Goal: Check status: Check status

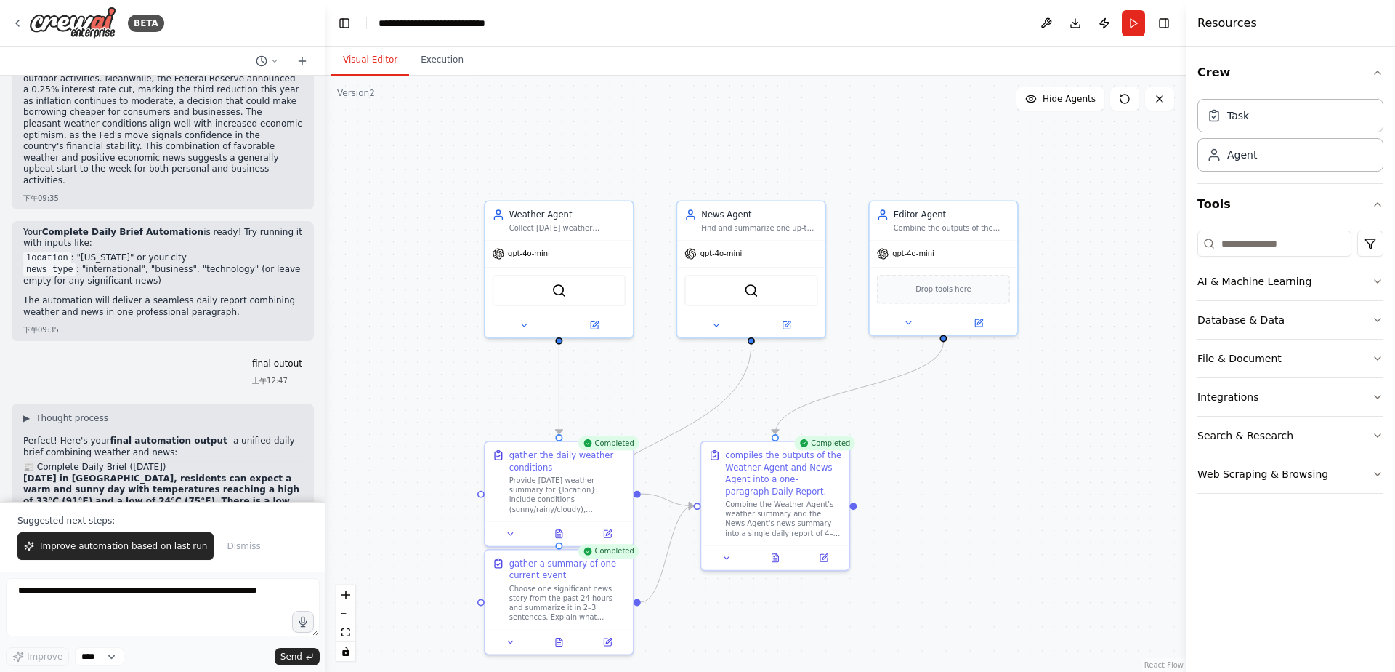
click at [217, 473] on strong "Today in Taipei, residents can expect a warm and sunny day with temperatures re…" at bounding box center [162, 546] width 279 height 146
click at [148, 473] on strong "Today in Taipei, residents can expect a warm and sunny day with temperatures re…" at bounding box center [162, 546] width 279 height 146
click at [12, 15] on div "BETA" at bounding box center [88, 23] width 153 height 33
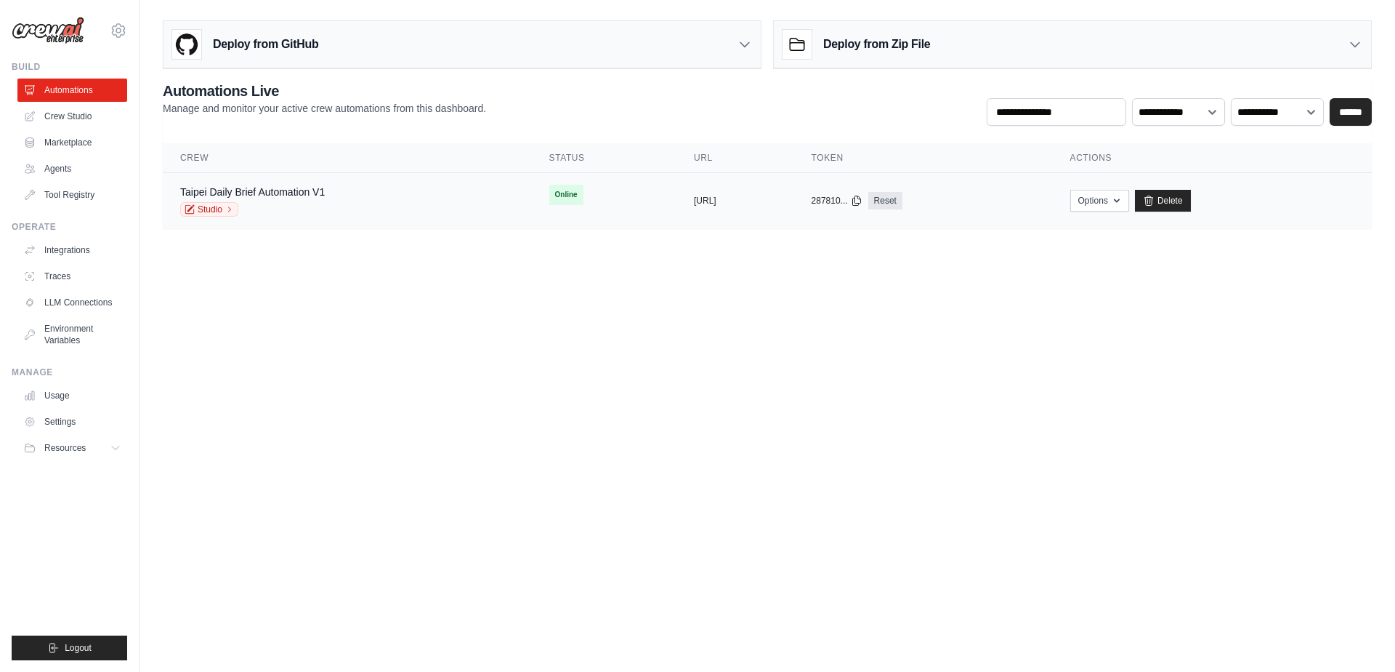
click at [277, 182] on td "Taipei Daily Brief Automation V1 Studio" at bounding box center [347, 201] width 369 height 56
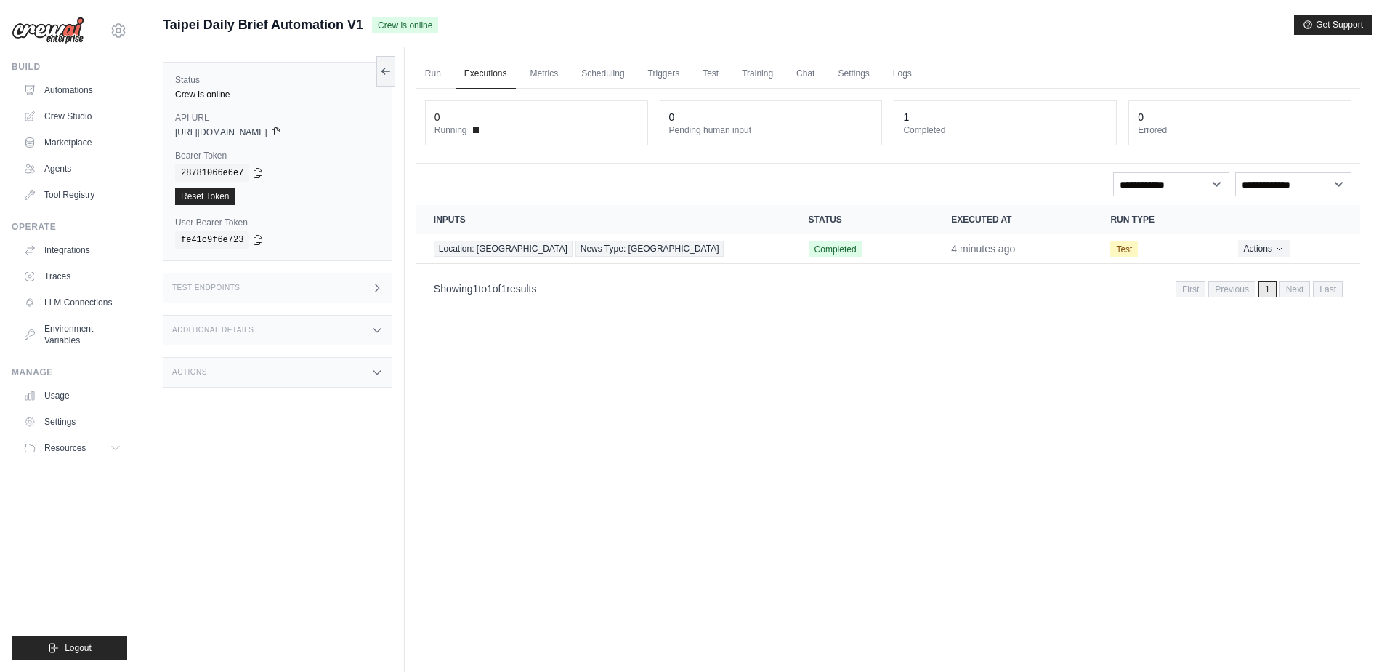
click at [485, 284] on p "Showing 1 to 1 of 1 results" at bounding box center [485, 288] width 103 height 15
click at [576, 244] on span "News Type: taipei" at bounding box center [650, 249] width 149 height 16
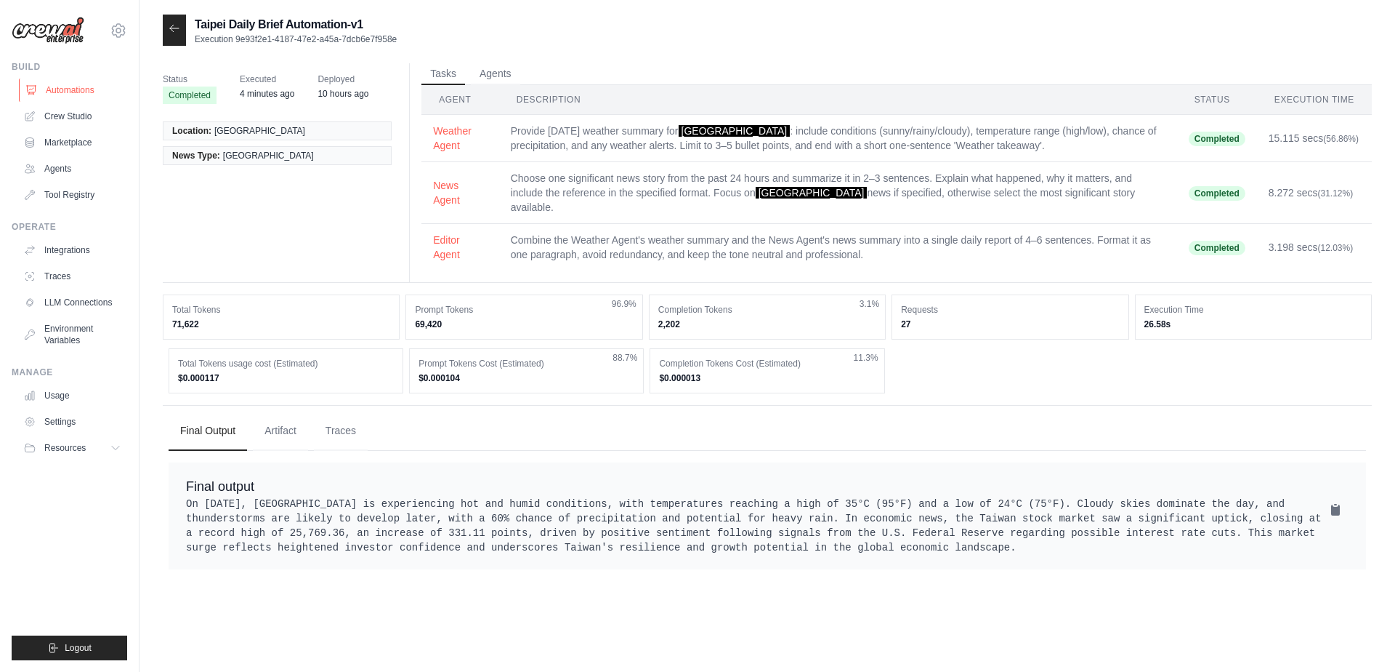
click at [82, 91] on link "Automations" at bounding box center [74, 89] width 110 height 23
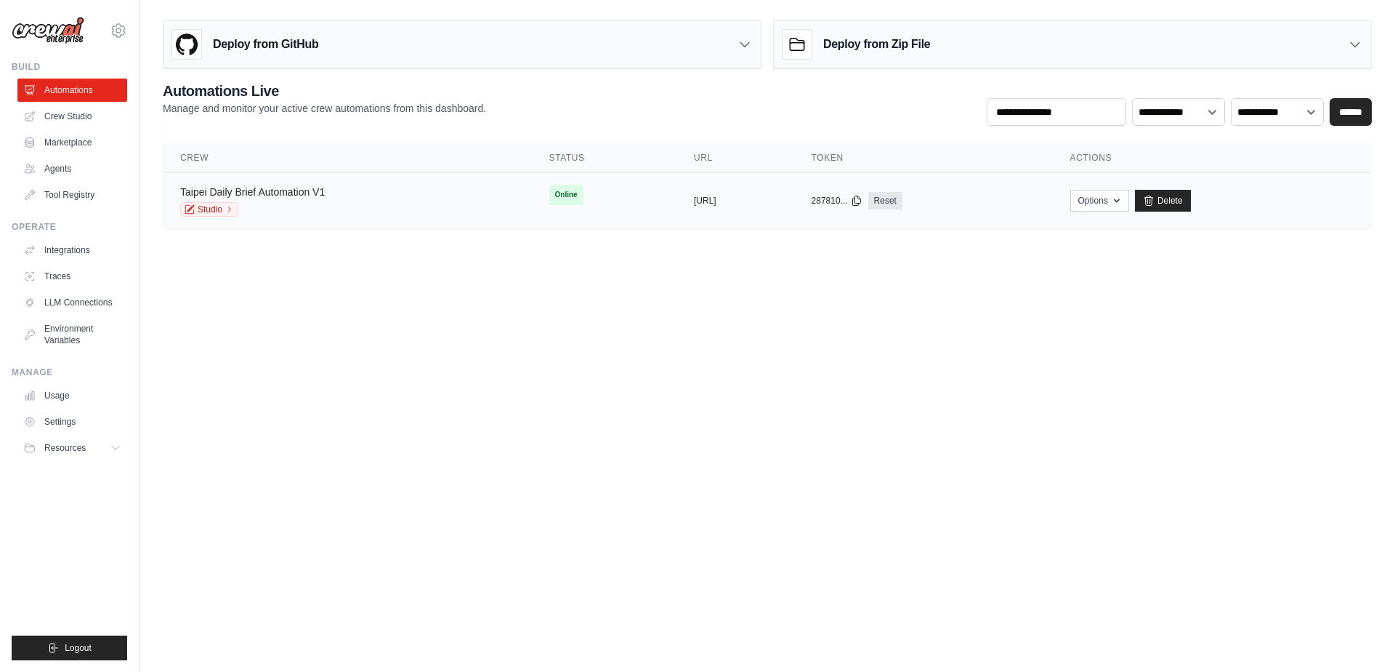
click at [285, 190] on link "Taipei Daily Brief Automation V1" at bounding box center [252, 192] width 145 height 12
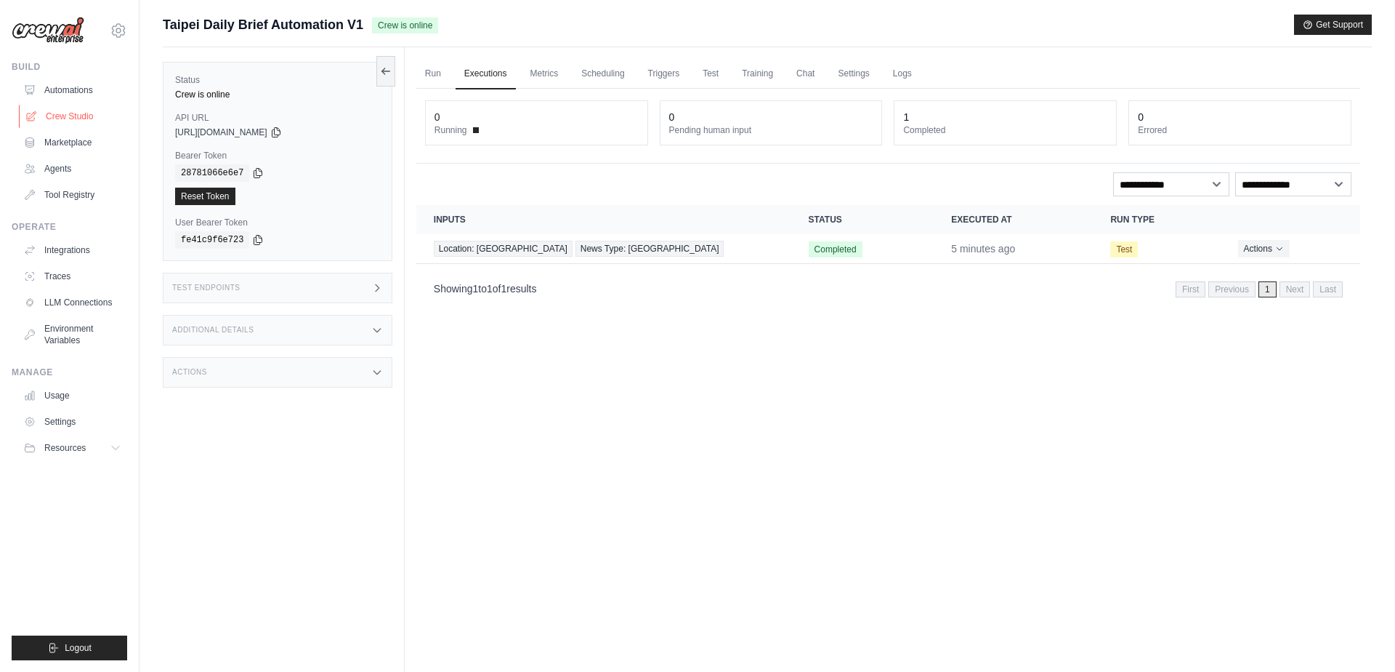
click at [70, 116] on link "Crew Studio" at bounding box center [74, 116] width 110 height 23
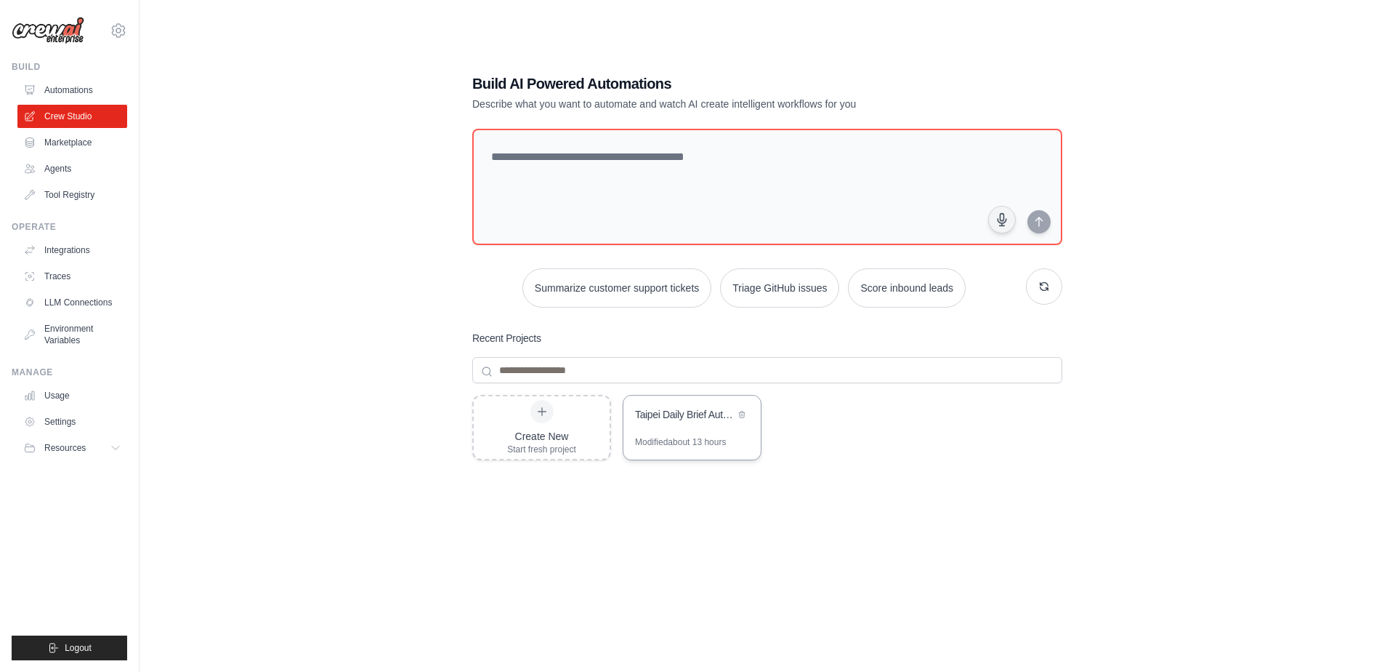
click at [672, 400] on div "Taipei Daily Brief Automation" at bounding box center [692, 415] width 137 height 41
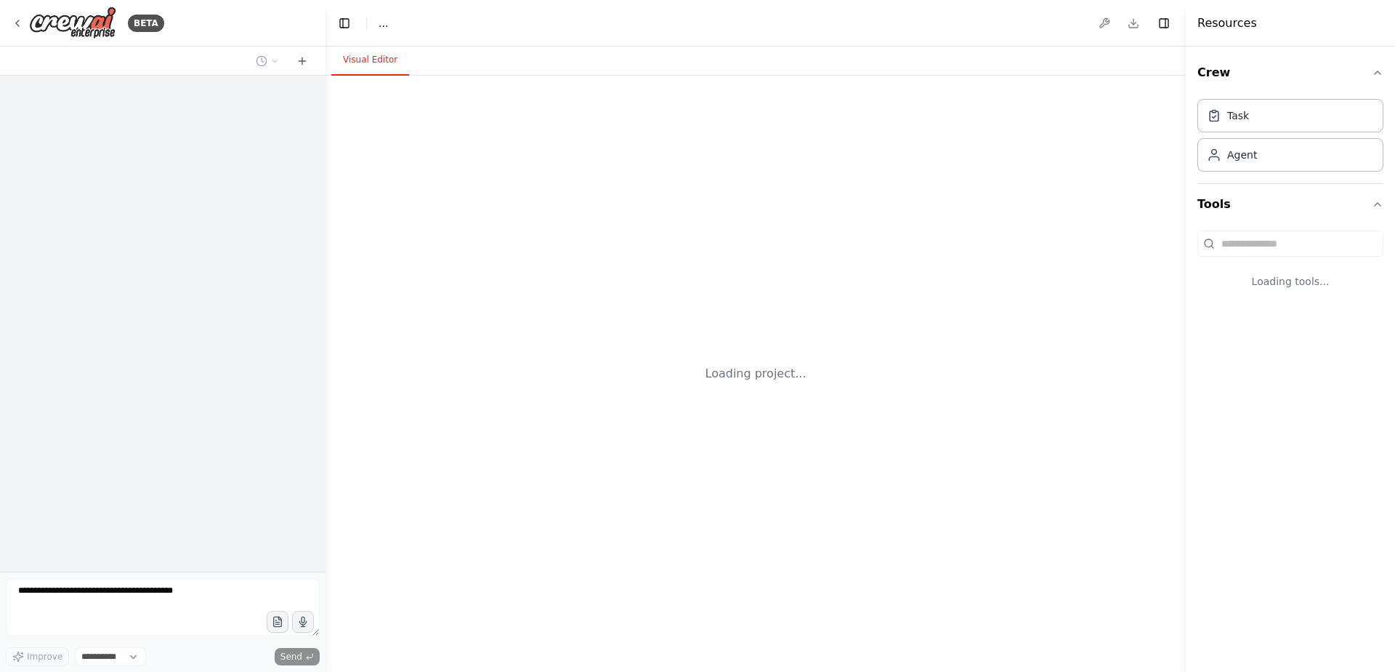
select select "****"
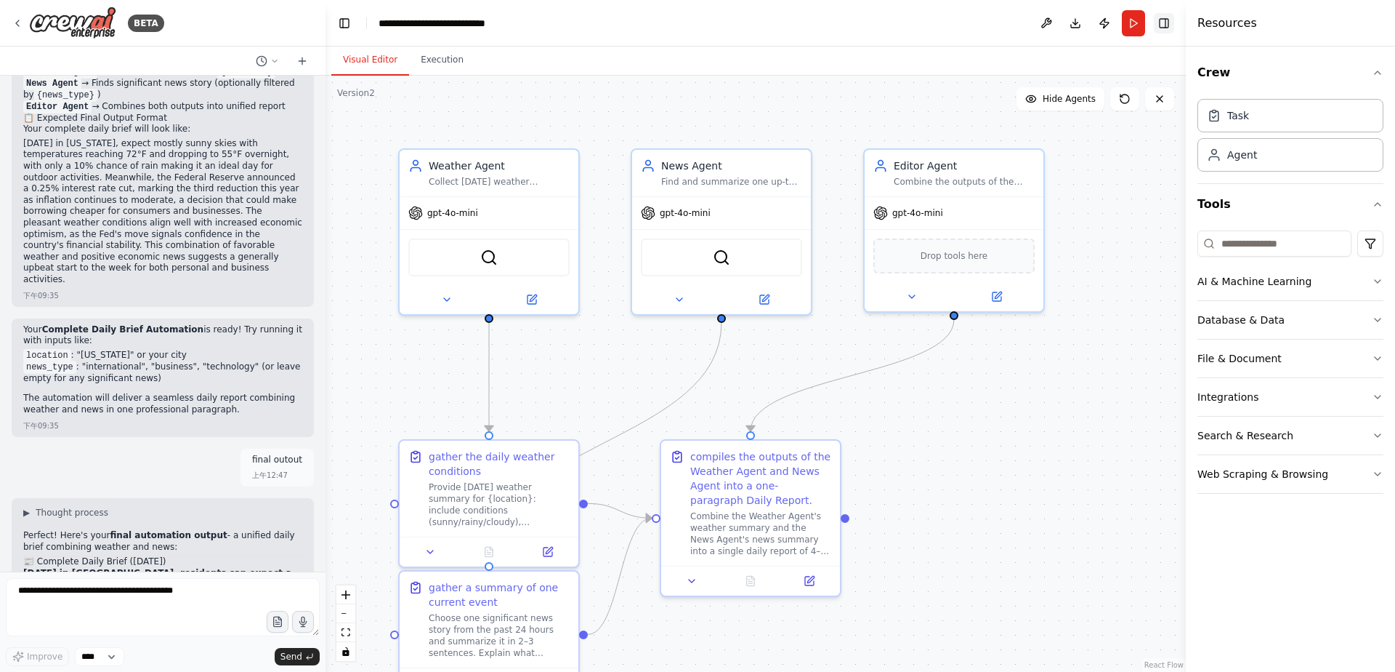
click at [1168, 24] on button "Toggle Right Sidebar" at bounding box center [1164, 23] width 20 height 20
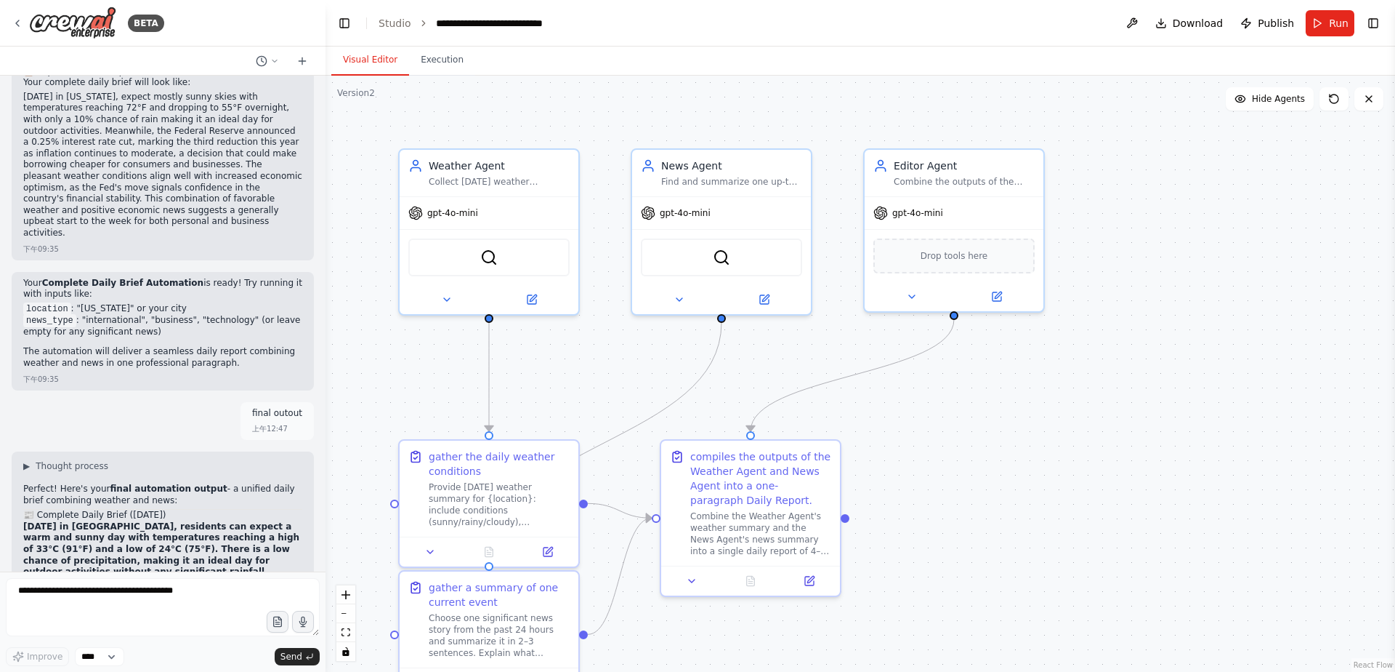
scroll to position [7360, 0]
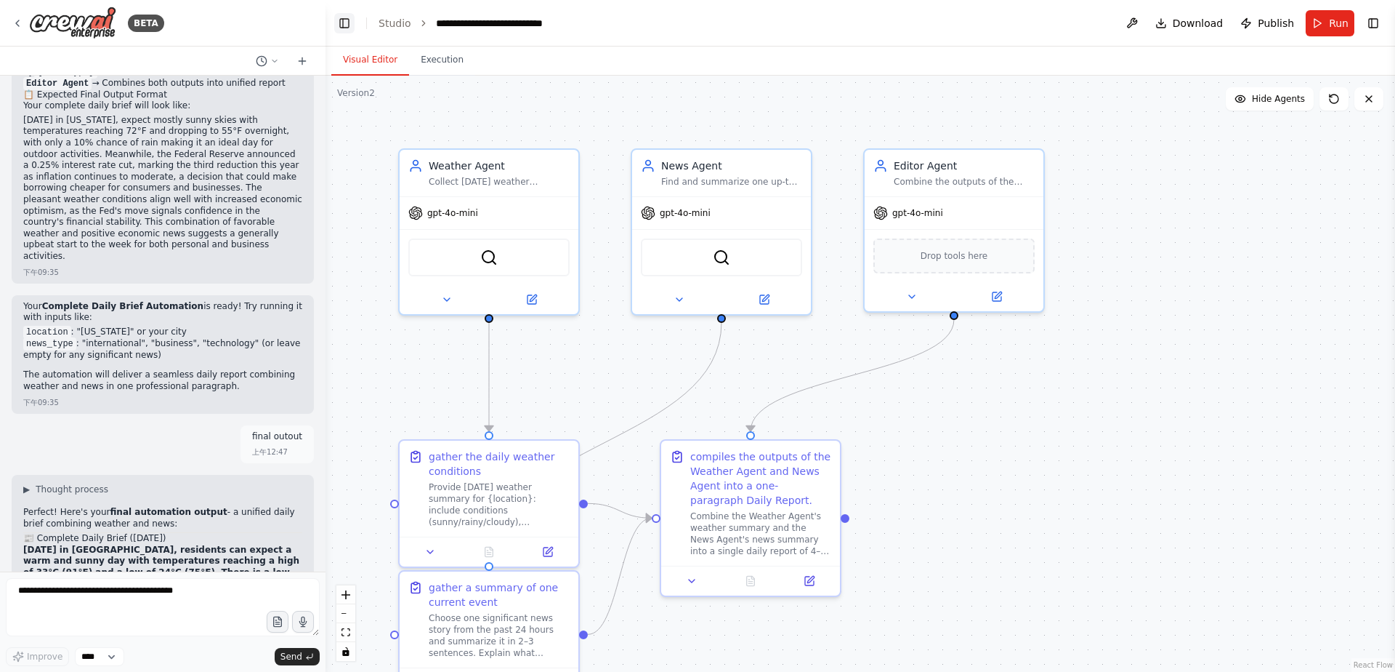
click at [341, 25] on button "Toggle Left Sidebar" at bounding box center [344, 23] width 20 height 20
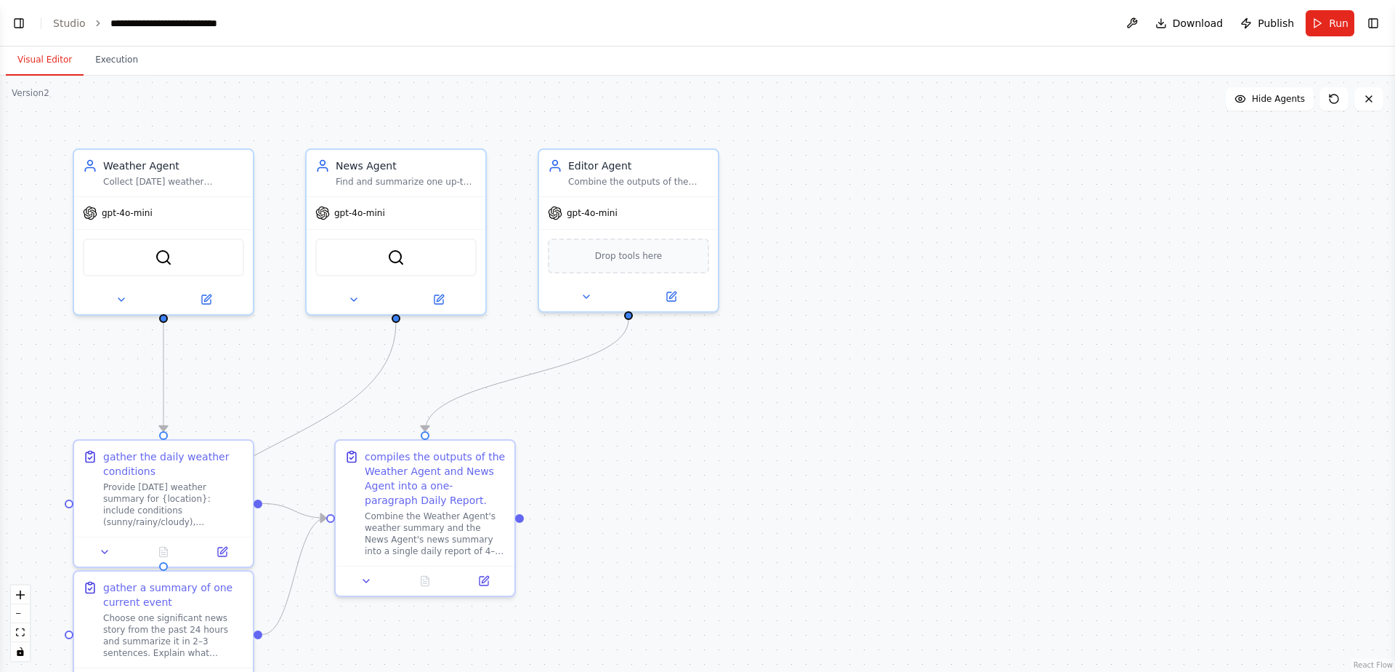
click at [33, 96] on div "Version 2" at bounding box center [31, 93] width 38 height 12
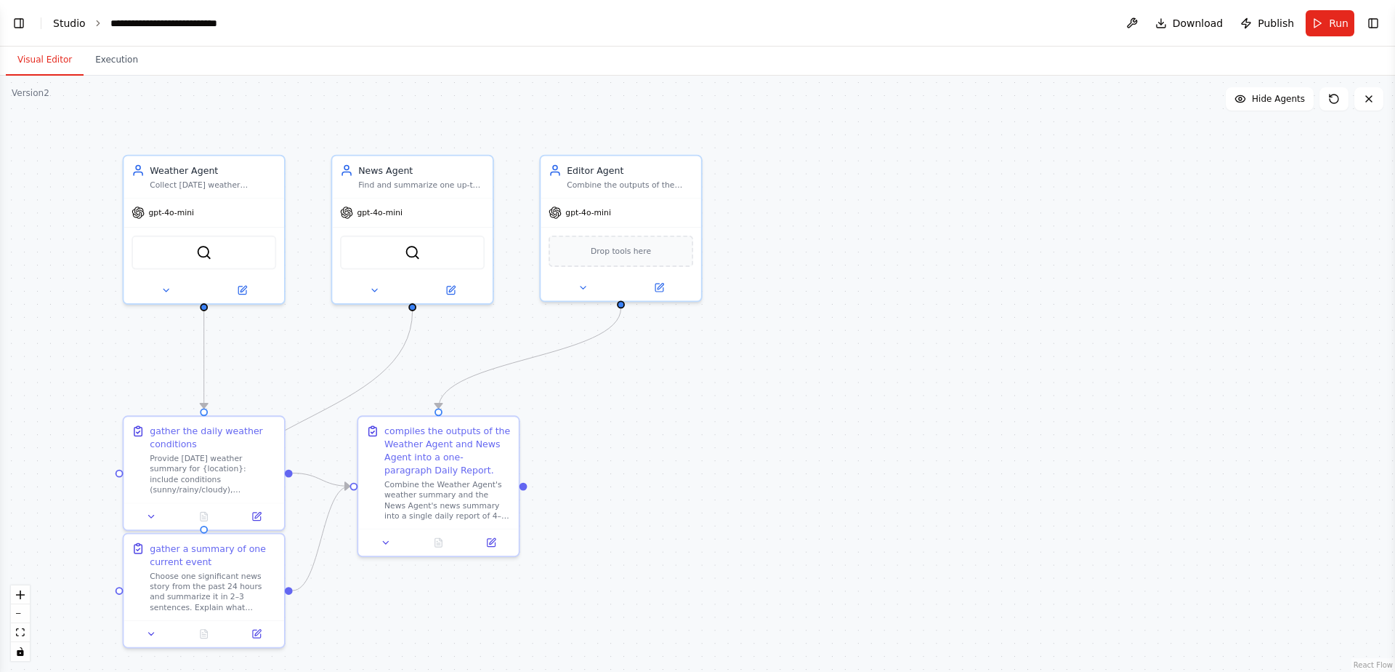
click at [79, 21] on link "Studio" at bounding box center [69, 23] width 33 height 12
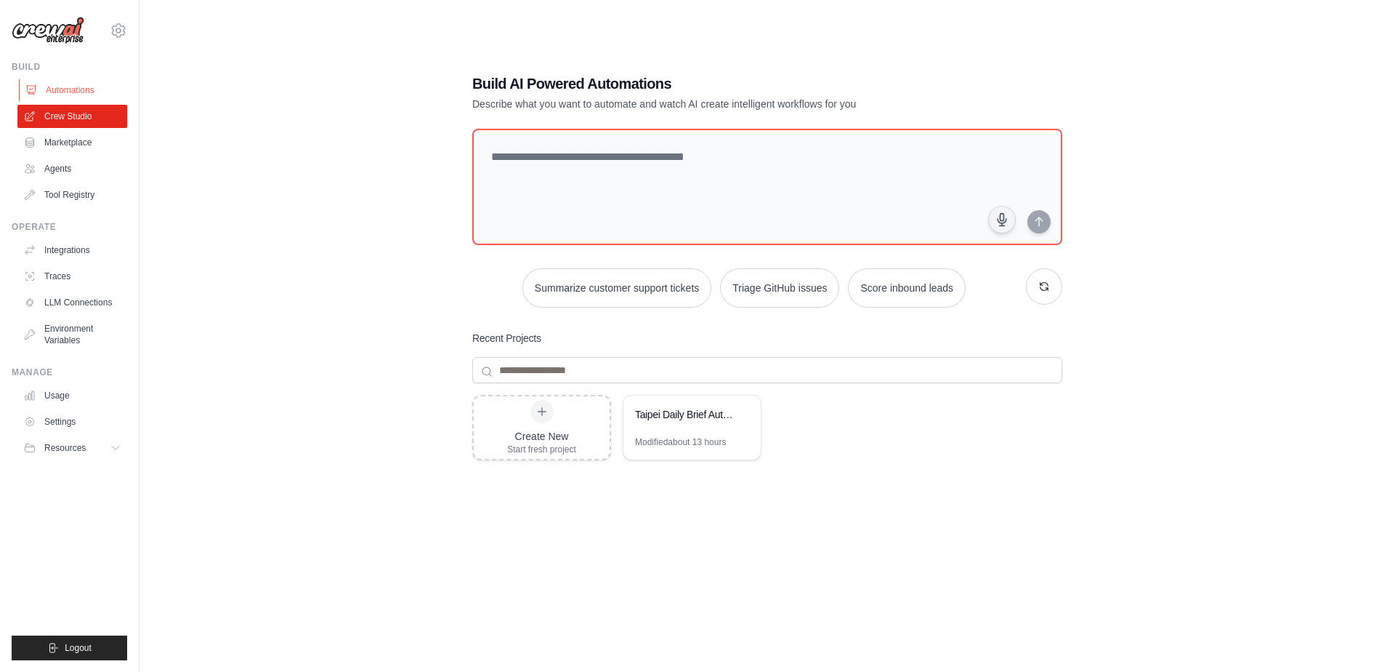
click at [76, 96] on link "Automations" at bounding box center [74, 89] width 110 height 23
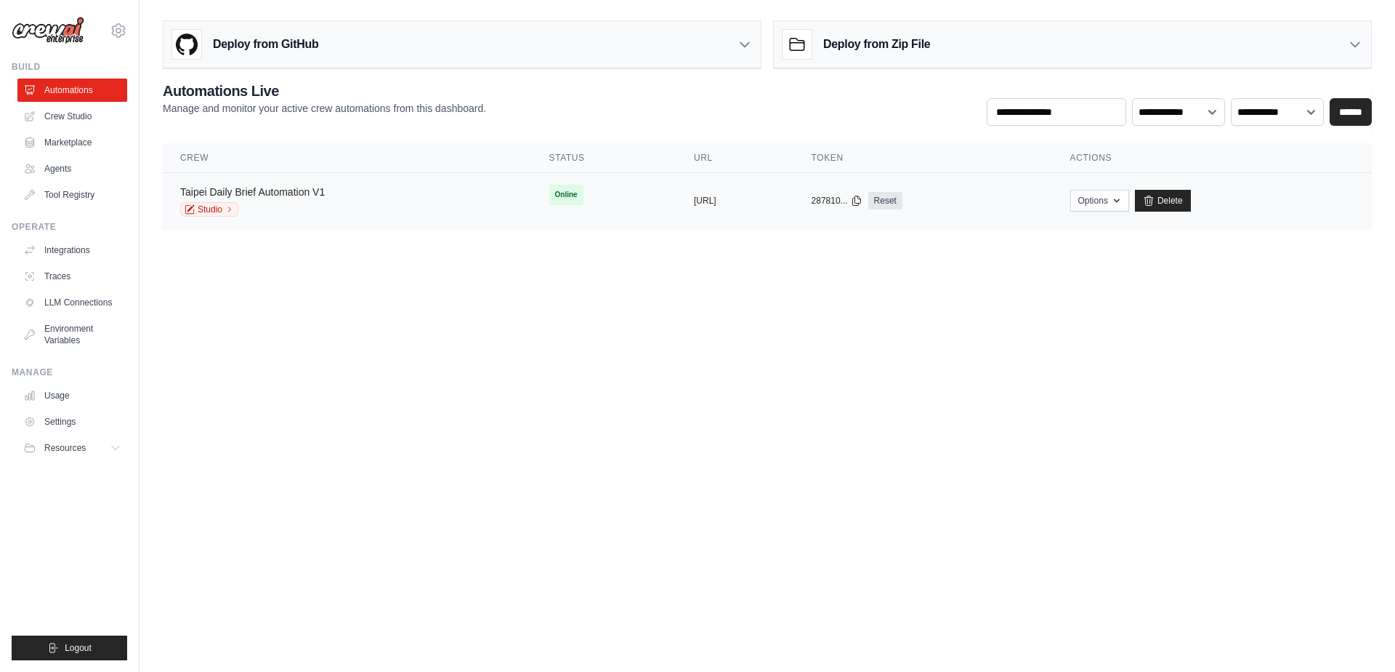
click at [279, 193] on link "Taipei Daily Brief Automation V1" at bounding box center [252, 192] width 145 height 12
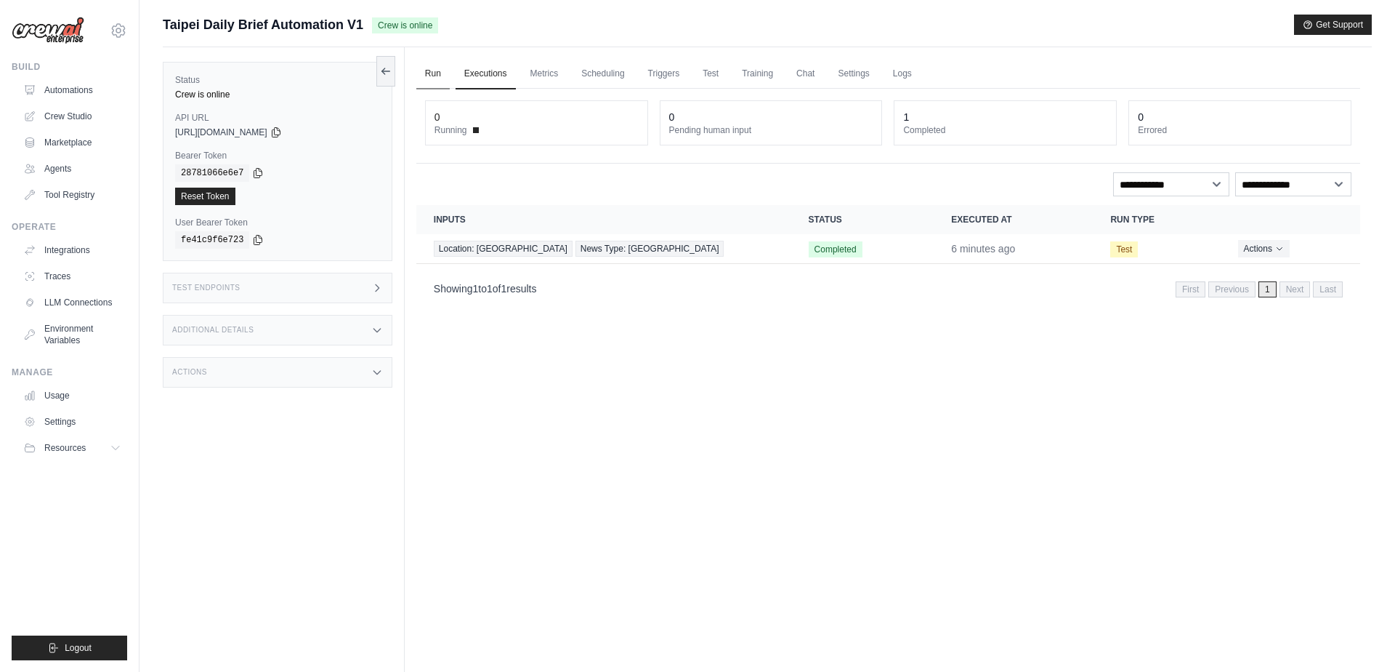
click at [430, 77] on link "Run" at bounding box center [432, 74] width 33 height 31
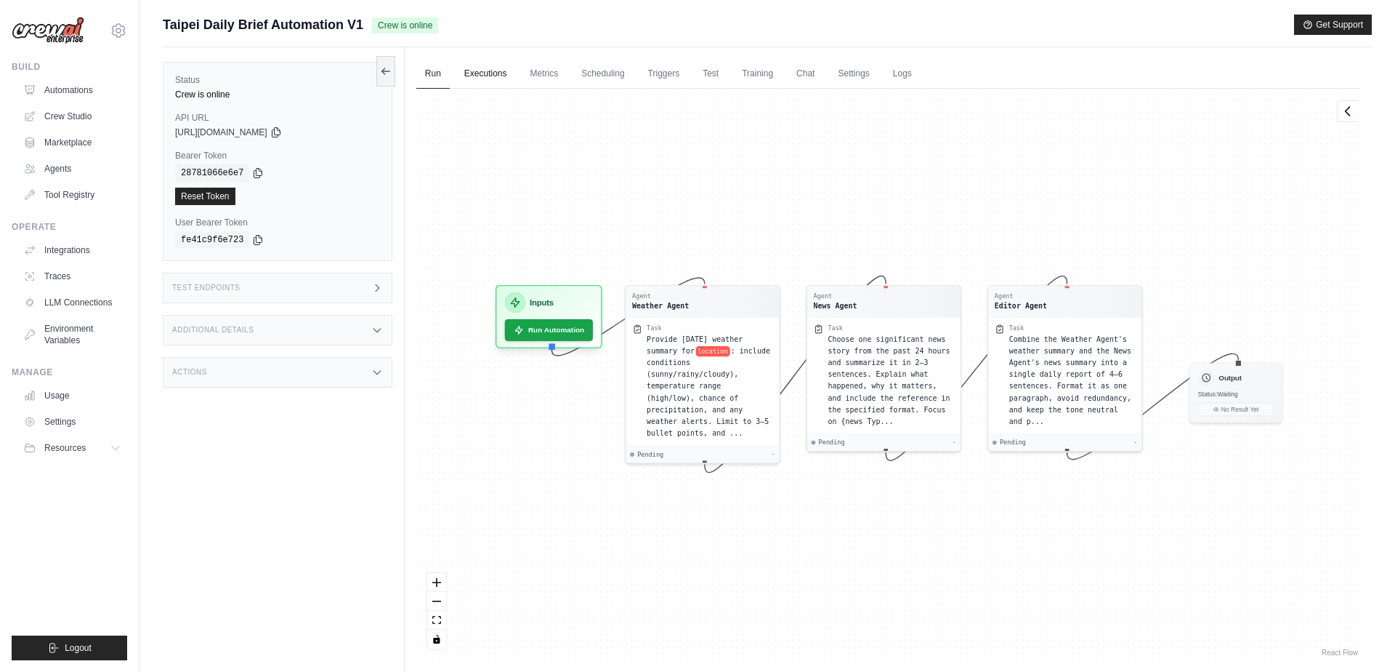
click at [504, 68] on link "Executions" at bounding box center [486, 74] width 60 height 31
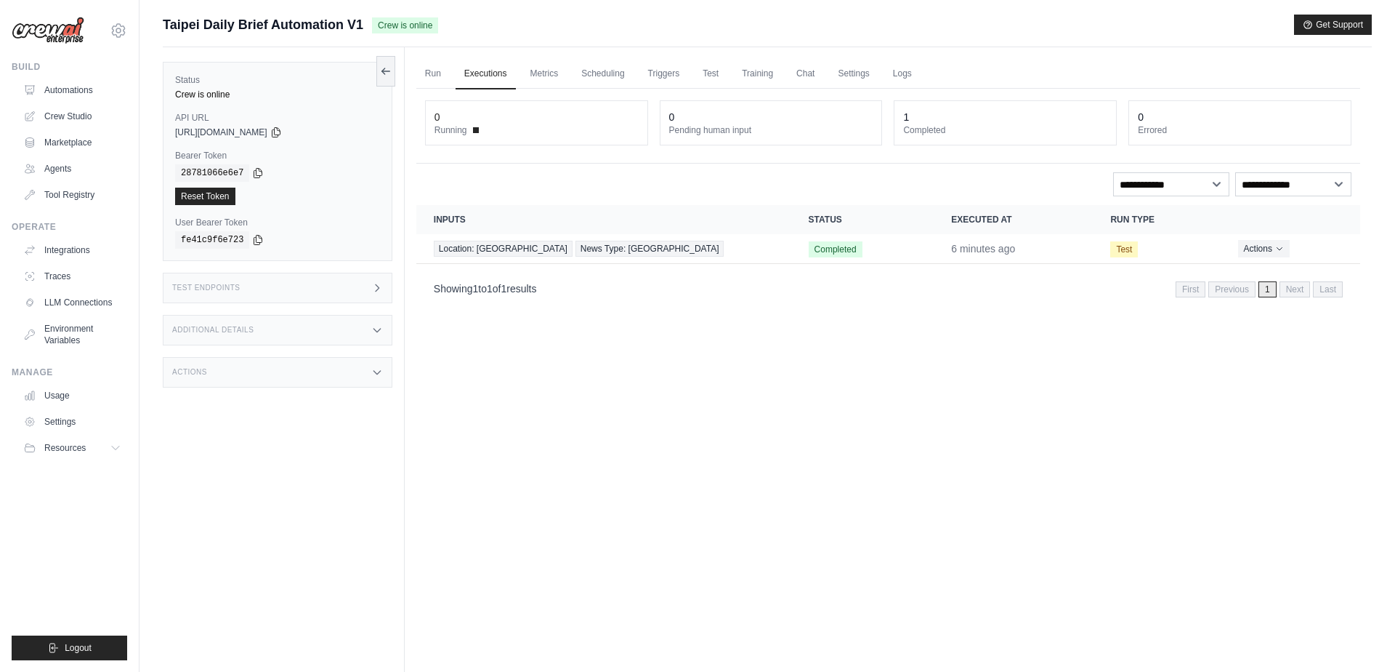
click at [461, 222] on th "Inputs" at bounding box center [603, 219] width 375 height 29
click at [458, 244] on span "Location: taipei" at bounding box center [503, 249] width 139 height 16
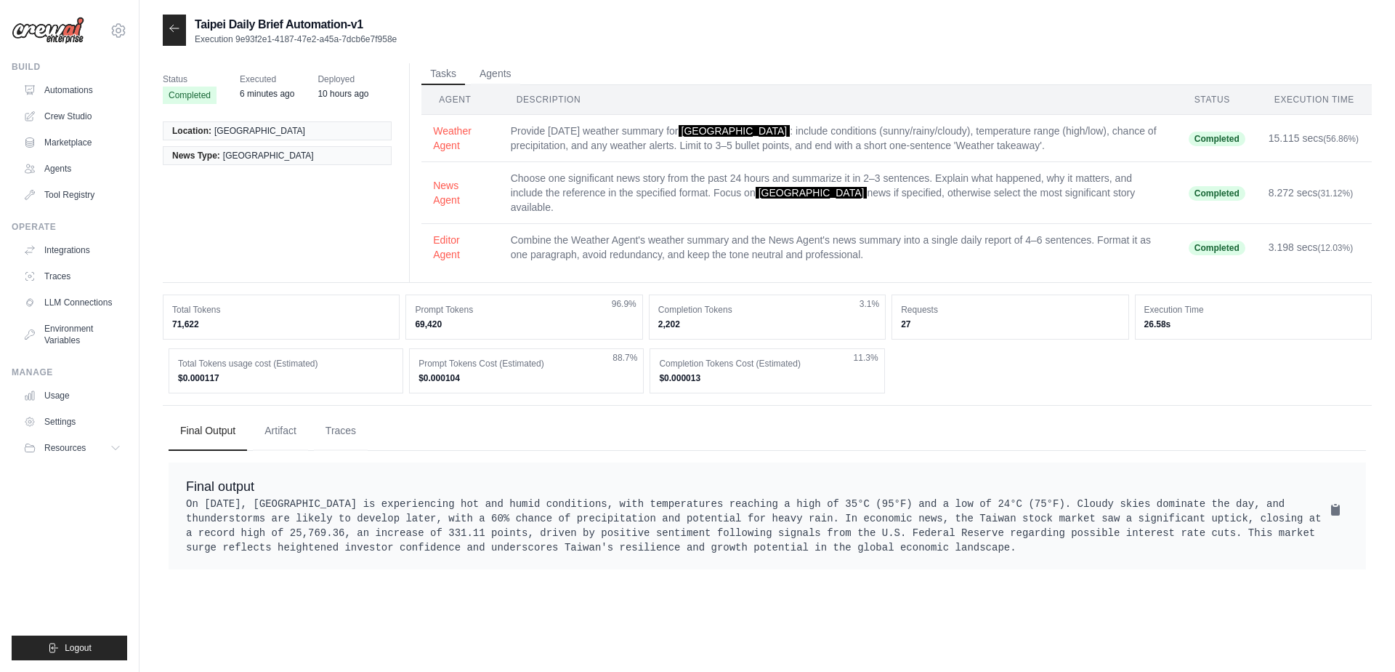
scroll to position [29, 0]
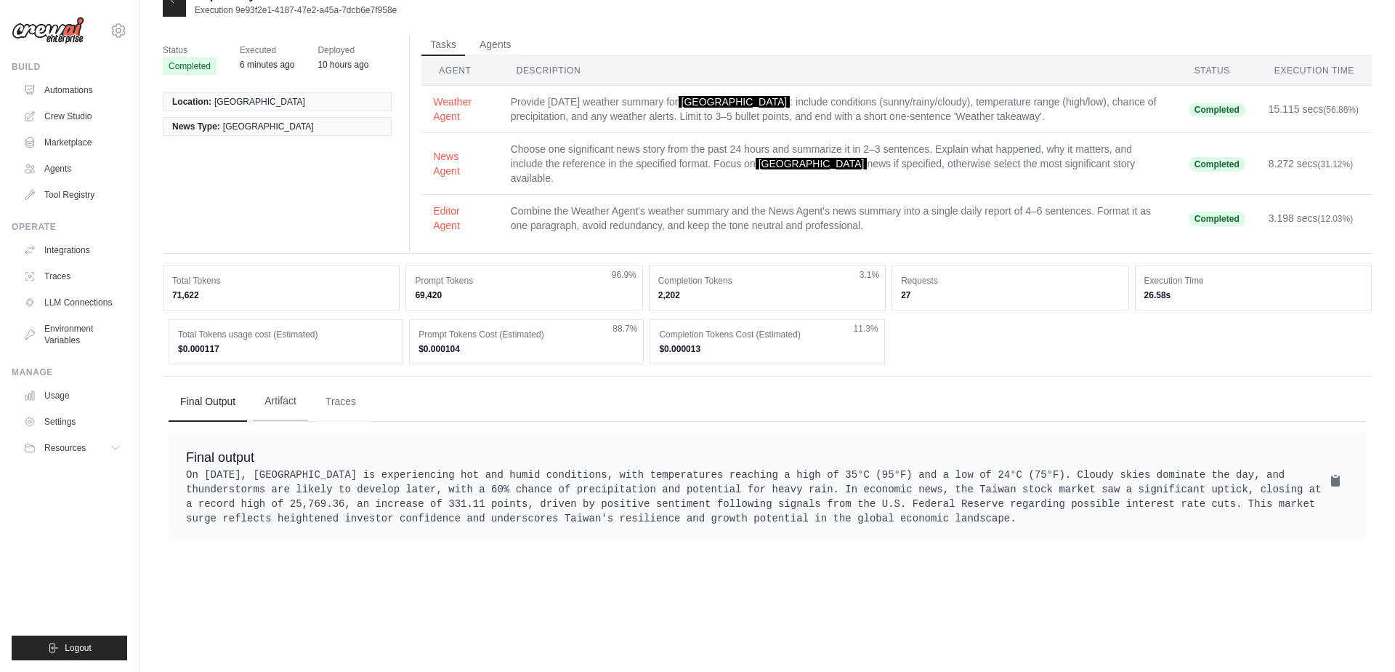
click at [301, 402] on button "Artifact" at bounding box center [280, 401] width 55 height 39
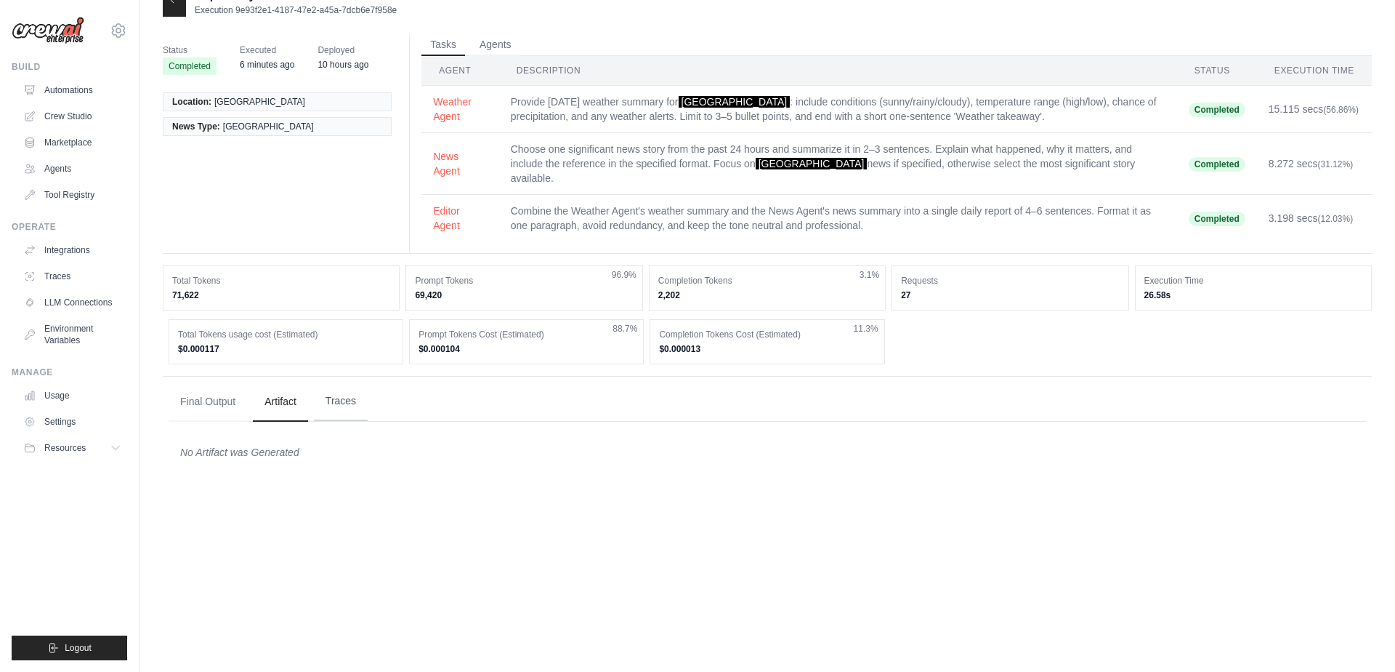
click at [355, 402] on button "Traces" at bounding box center [341, 401] width 54 height 39
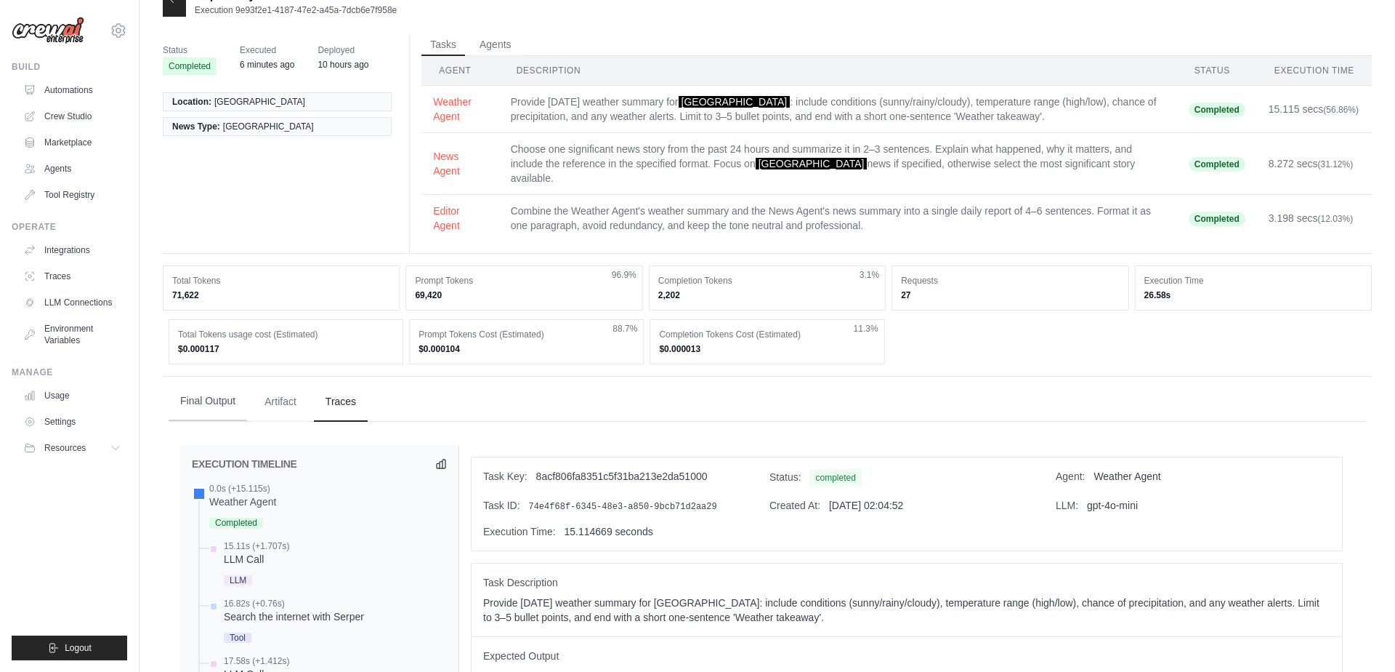
click at [200, 398] on button "Final Output" at bounding box center [208, 401] width 78 height 39
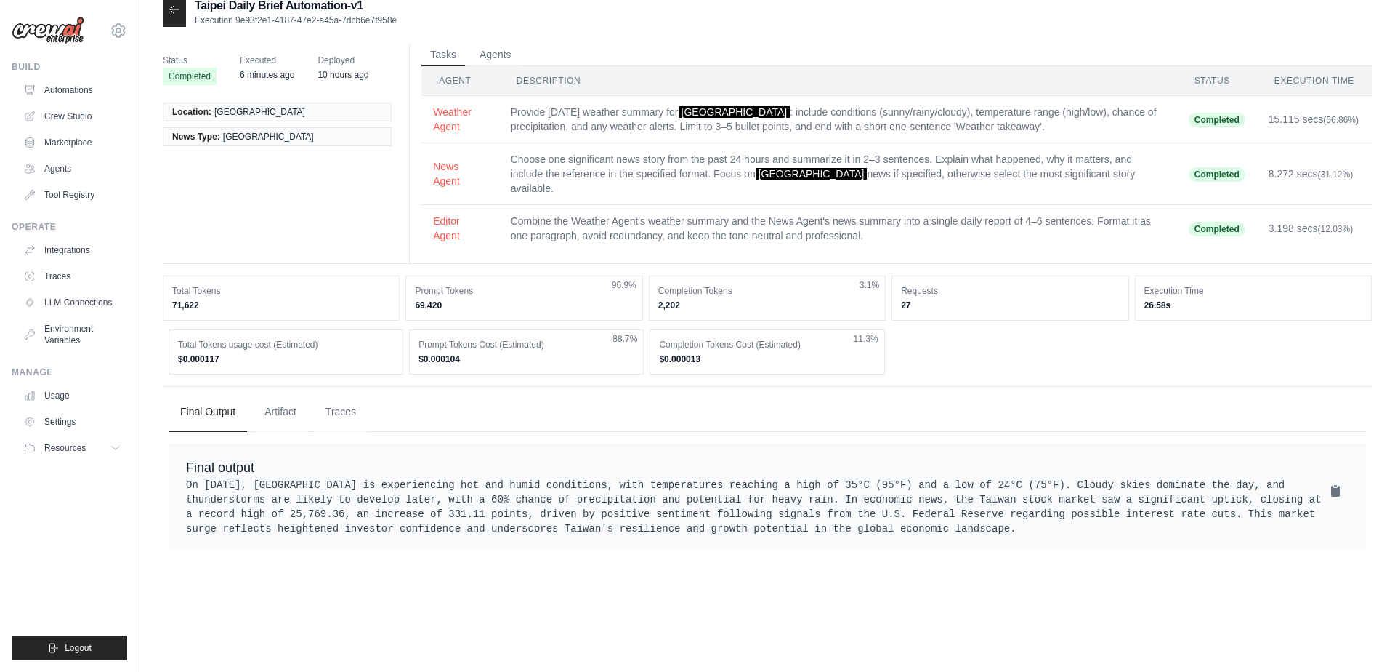
scroll to position [0, 0]
